Goal: Find specific page/section: Find specific page/section

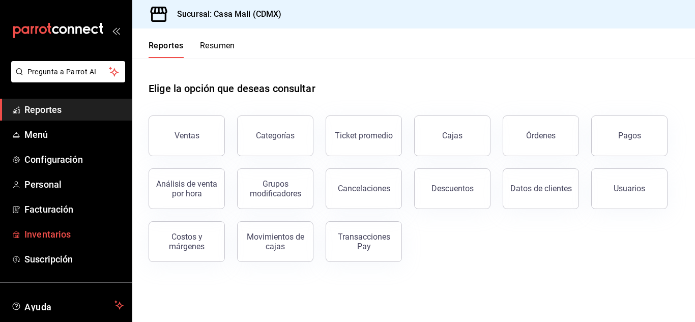
click at [58, 238] on span "Inventarios" at bounding box center [73, 234] width 99 height 14
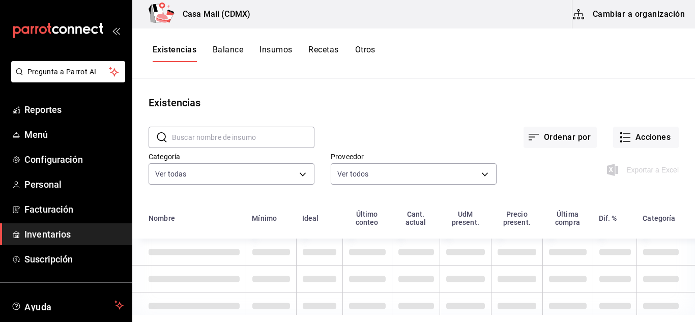
click at [322, 48] on button "Recetas" at bounding box center [323, 53] width 30 height 17
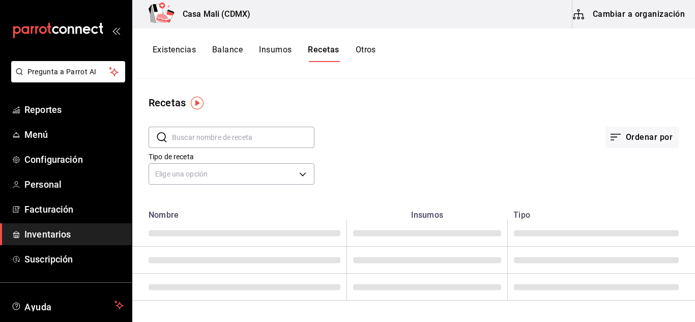
click at [218, 132] on input "text" at bounding box center [243, 137] width 142 height 20
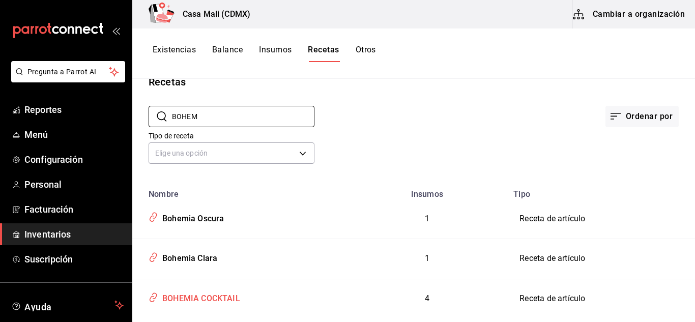
scroll to position [45, 0]
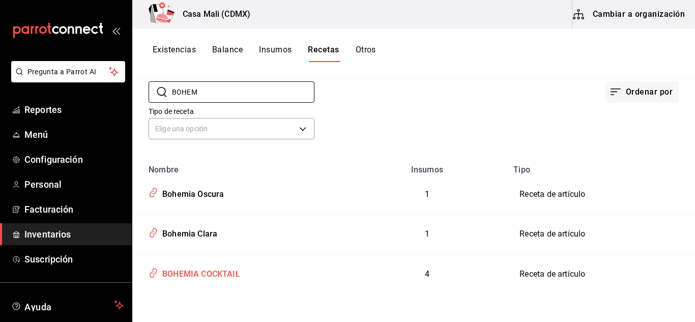
click at [222, 274] on div "BOHEMIA COCKTAIL" at bounding box center [199, 273] width 82 height 16
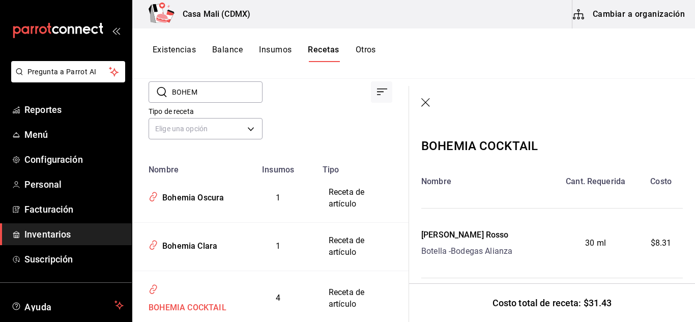
click at [222, 274] on td "BOHEMIA COCKTAIL" at bounding box center [186, 298] width 108 height 55
drag, startPoint x: 203, startPoint y: 90, endPoint x: 167, endPoint y: 91, distance: 36.1
click at [167, 91] on div "​ BOHEM ​" at bounding box center [206, 91] width 114 height 21
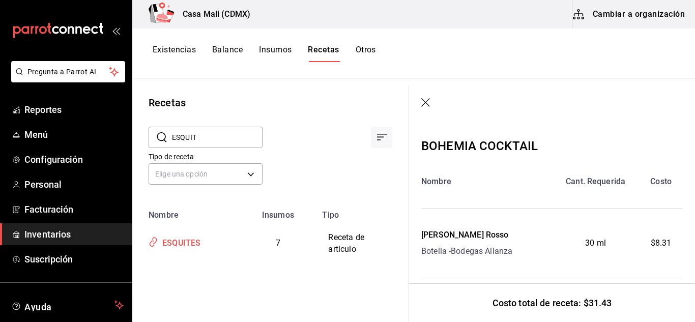
click at [187, 241] on div "ESQUITES" at bounding box center [179, 242] width 42 height 16
click at [205, 134] on input "ESQUIT" at bounding box center [217, 137] width 91 height 20
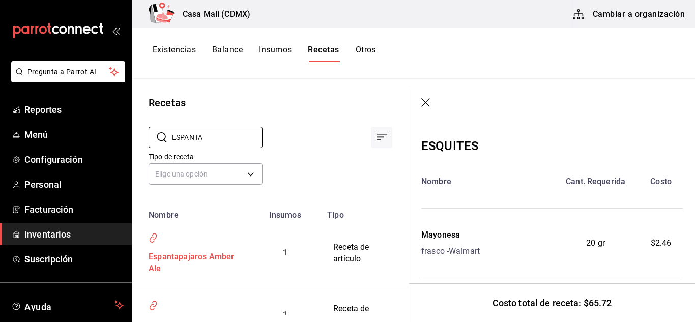
type input "ESPANTA"
click at [213, 258] on div "Espantapajaros Amber Ale" at bounding box center [191, 260] width 92 height 27
click at [213, 254] on div "Espantapajaros Amber Ale" at bounding box center [191, 260] width 92 height 27
